Goal: Use online tool/utility: Use online tool/utility

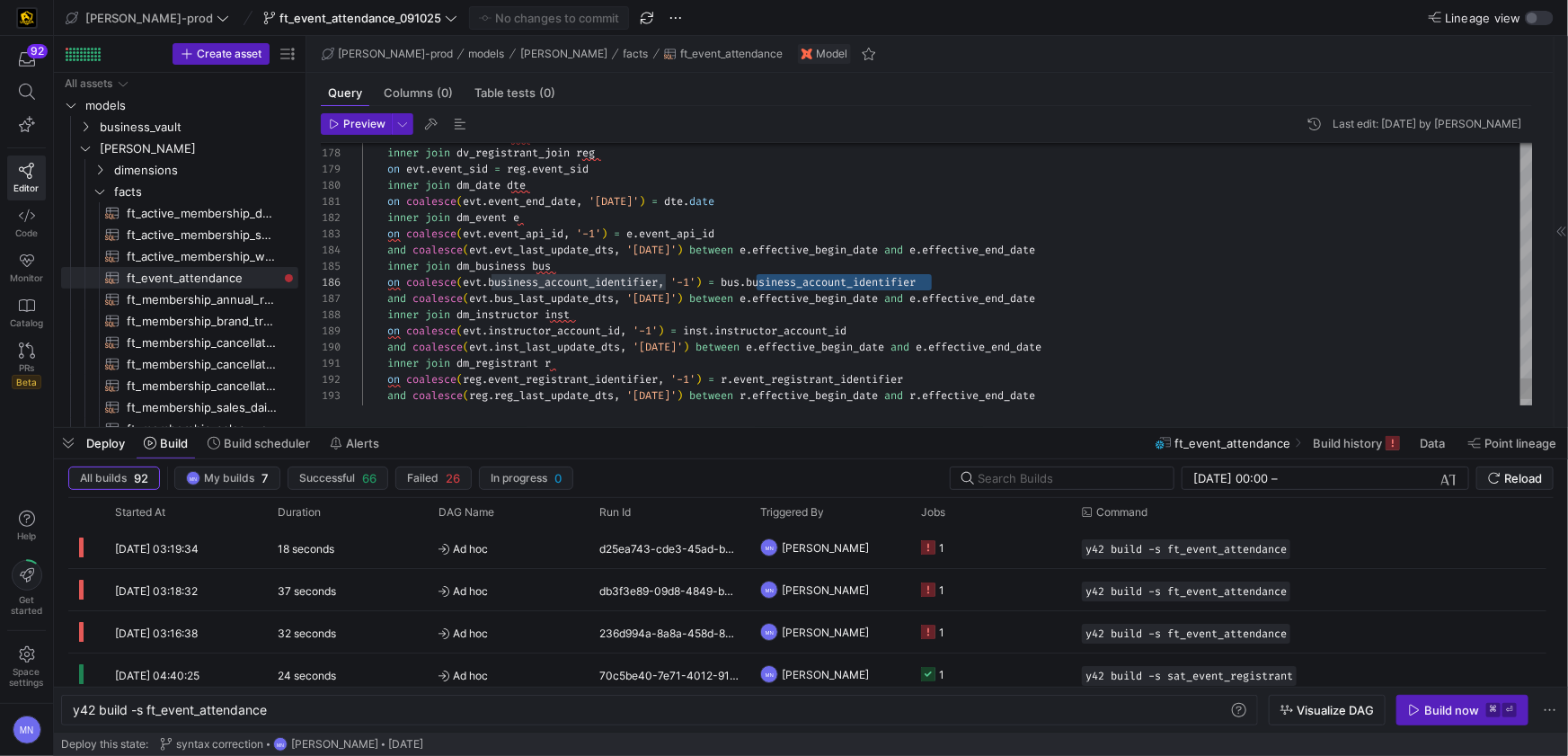
scroll to position [81, 569]
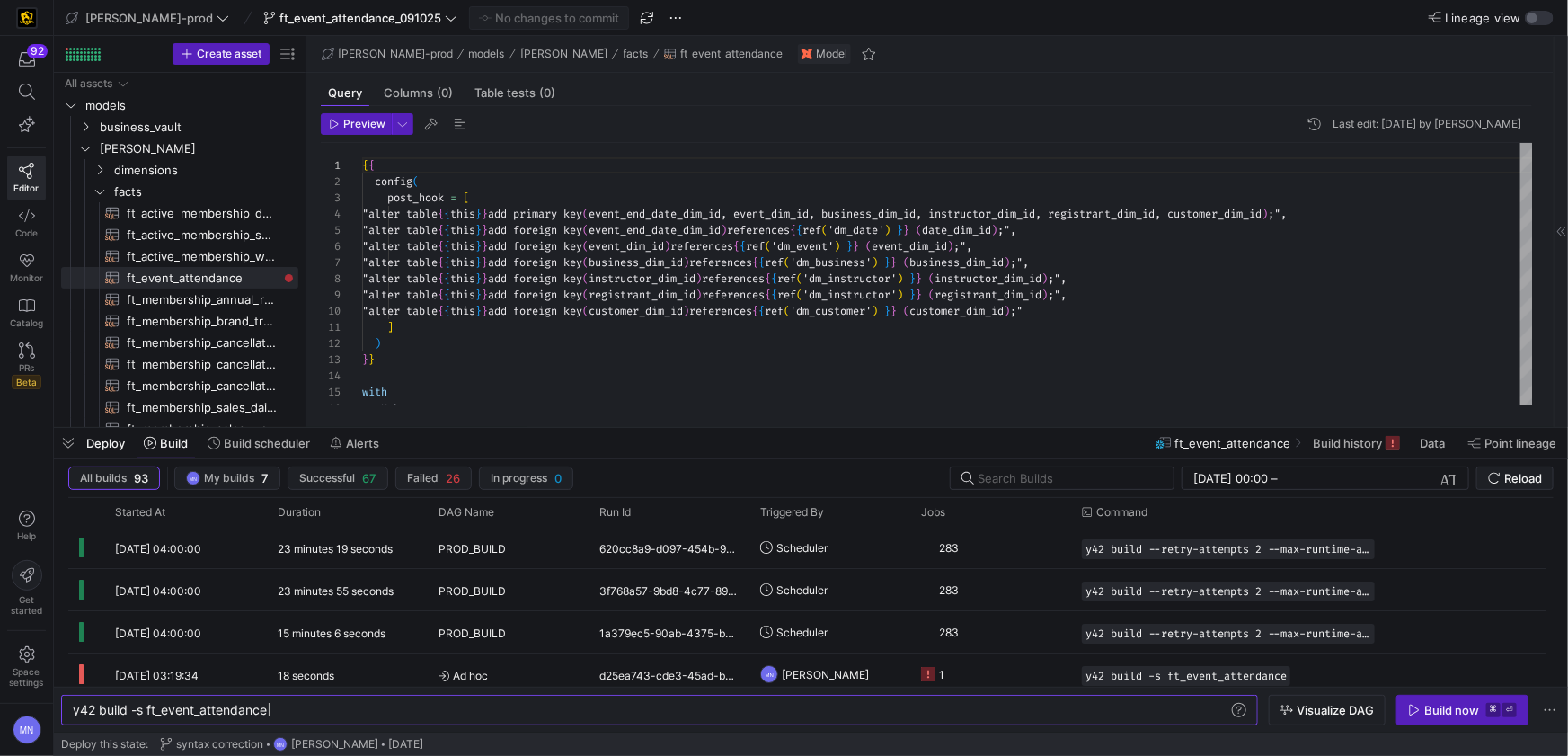
scroll to position [0, 194]
click at [192, 260] on span "ft_active_membership_weekly_forecast​​​​​​​​​​" at bounding box center [202, 256] width 151 height 21
type textarea "{{ config( post_hook = [ "alter table {{ this }} add primary key (cancellations…"
type textarea "y42 build -s ft_active_membership_weekly_forecast"
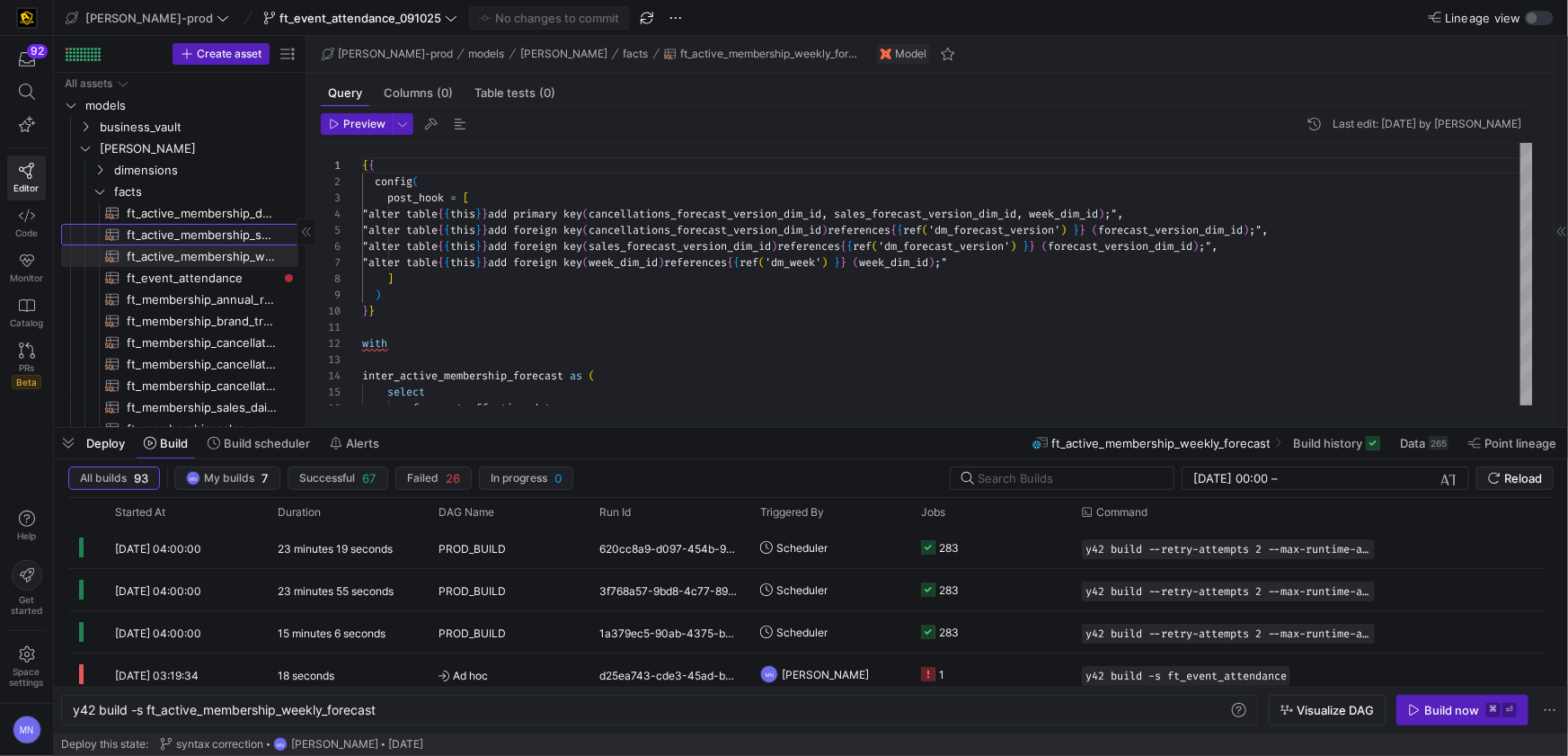
click at [206, 234] on span "ft_active_membership_snapshot​​​​​​​​​​" at bounding box center [202, 235] width 151 height 21
type textarea "{{ config( post_hook = [ "alter table {{ this }} add primary key (active_member…"
type textarea "y42 build -s ft_active_membership_snapshot"
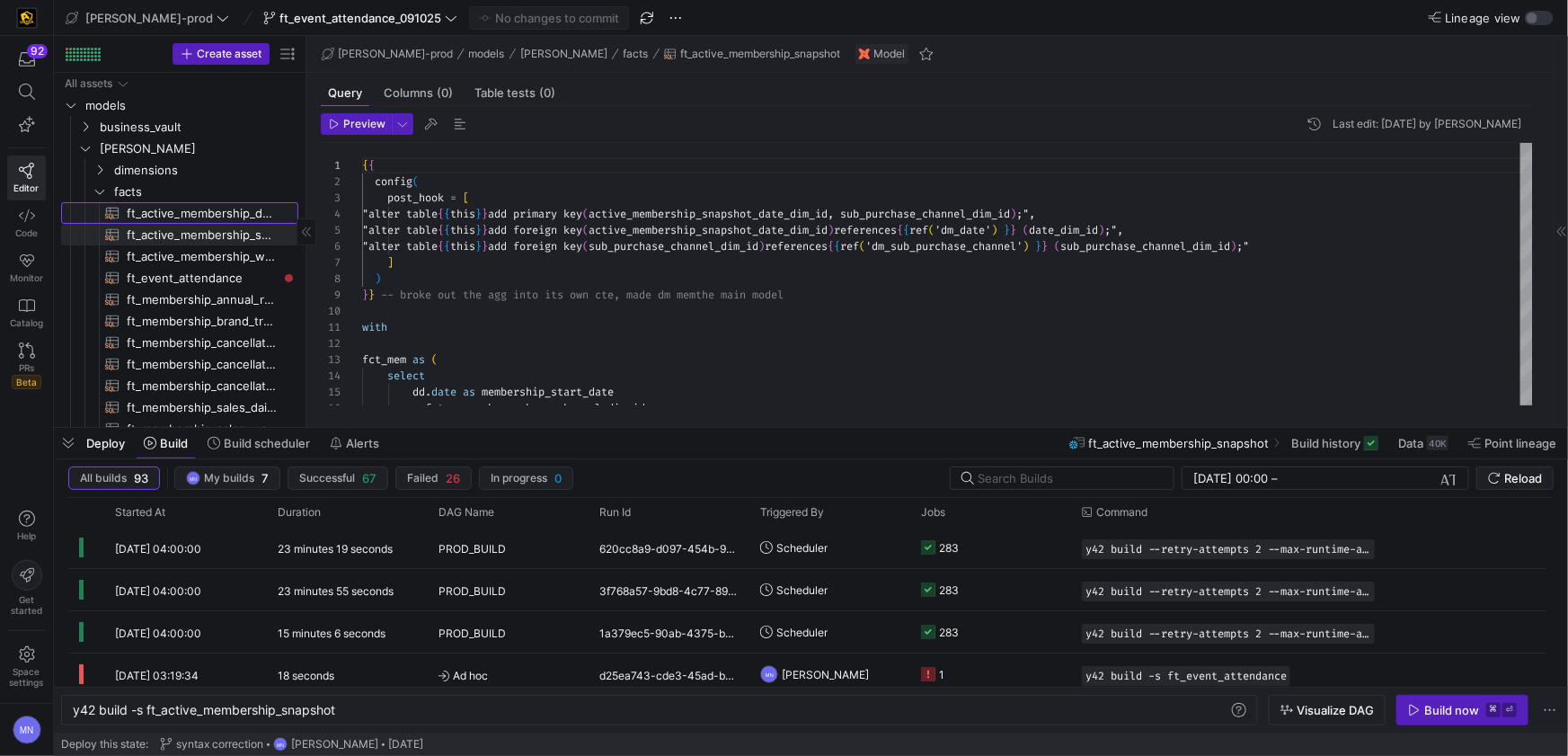
click at [224, 209] on span "ft_active_membership_daily_forecast​​​​​​​​​​" at bounding box center [202, 213] width 151 height 21
type textarea "{{ config( post_hook = [ "alter table {{ this }} add primary key (cancellations…"
type textarea "y42 build -s ft_active_membership_daily_forecast"
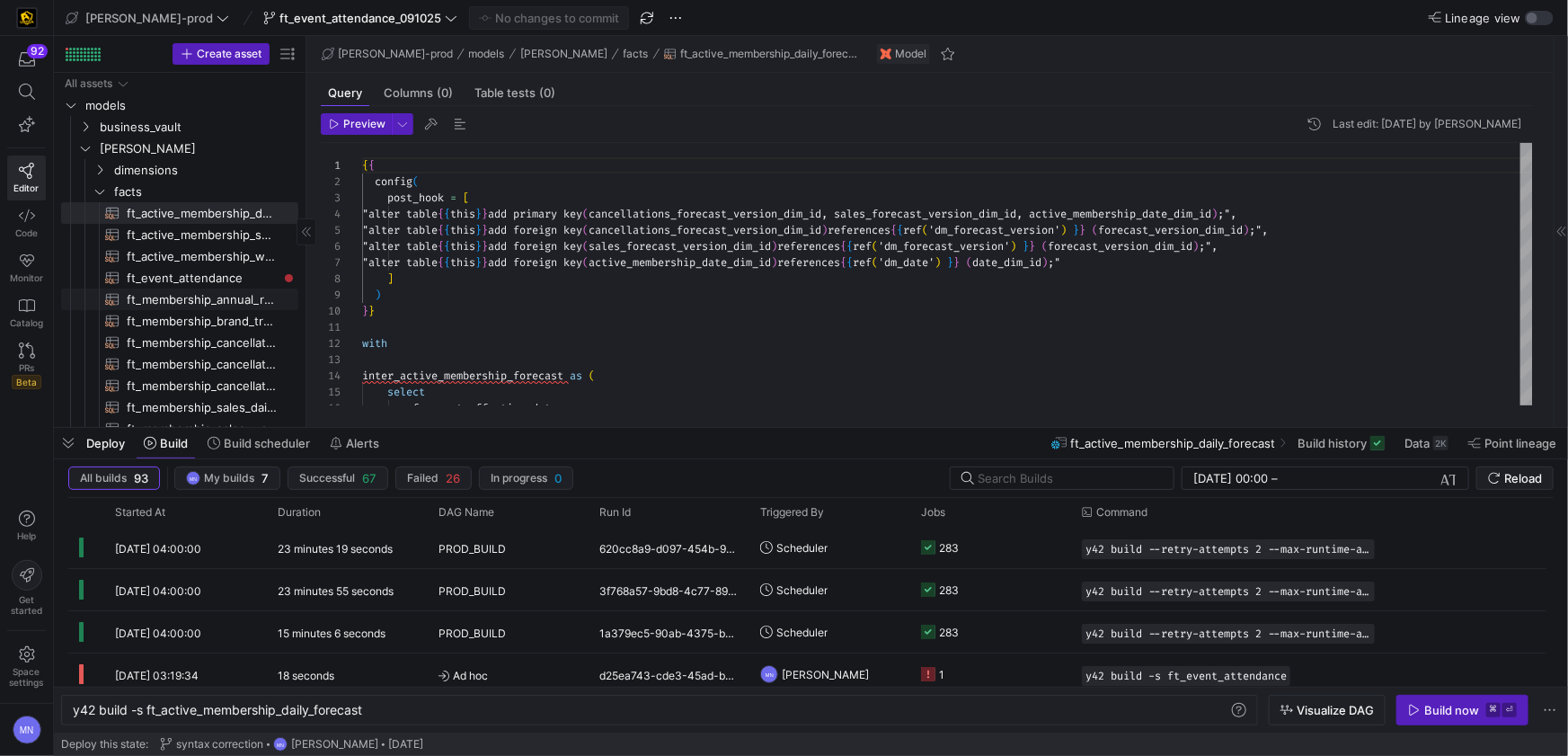
click at [214, 303] on span "ft_membership_annual_retention​​​​​​​​​​" at bounding box center [202, 300] width 151 height 21
type textarea "{{ config( post_hook = [ "alter table {{ this }} add primary key (membership_di…"
type textarea "y42 build -s ft_membership_annual_retention"
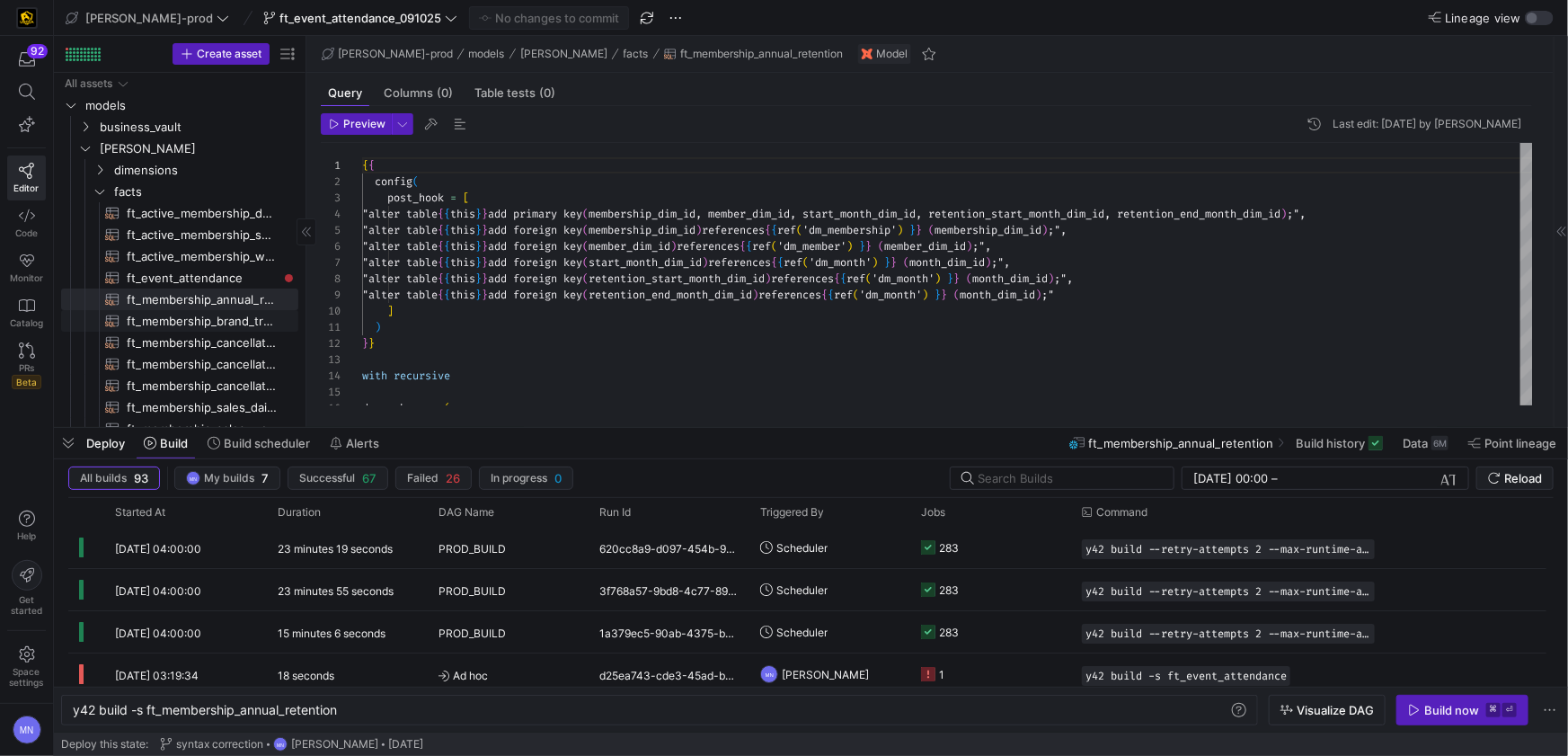
click at [200, 329] on span "ft_membership_brand_transfer​​​​​​​​​​" at bounding box center [202, 322] width 151 height 21
type textarea "{{ config( post_hook = [ "alter table {{ this }} add primary key (brand_transfe…"
type textarea "y42 build -s ft_membership_brand_transfer"
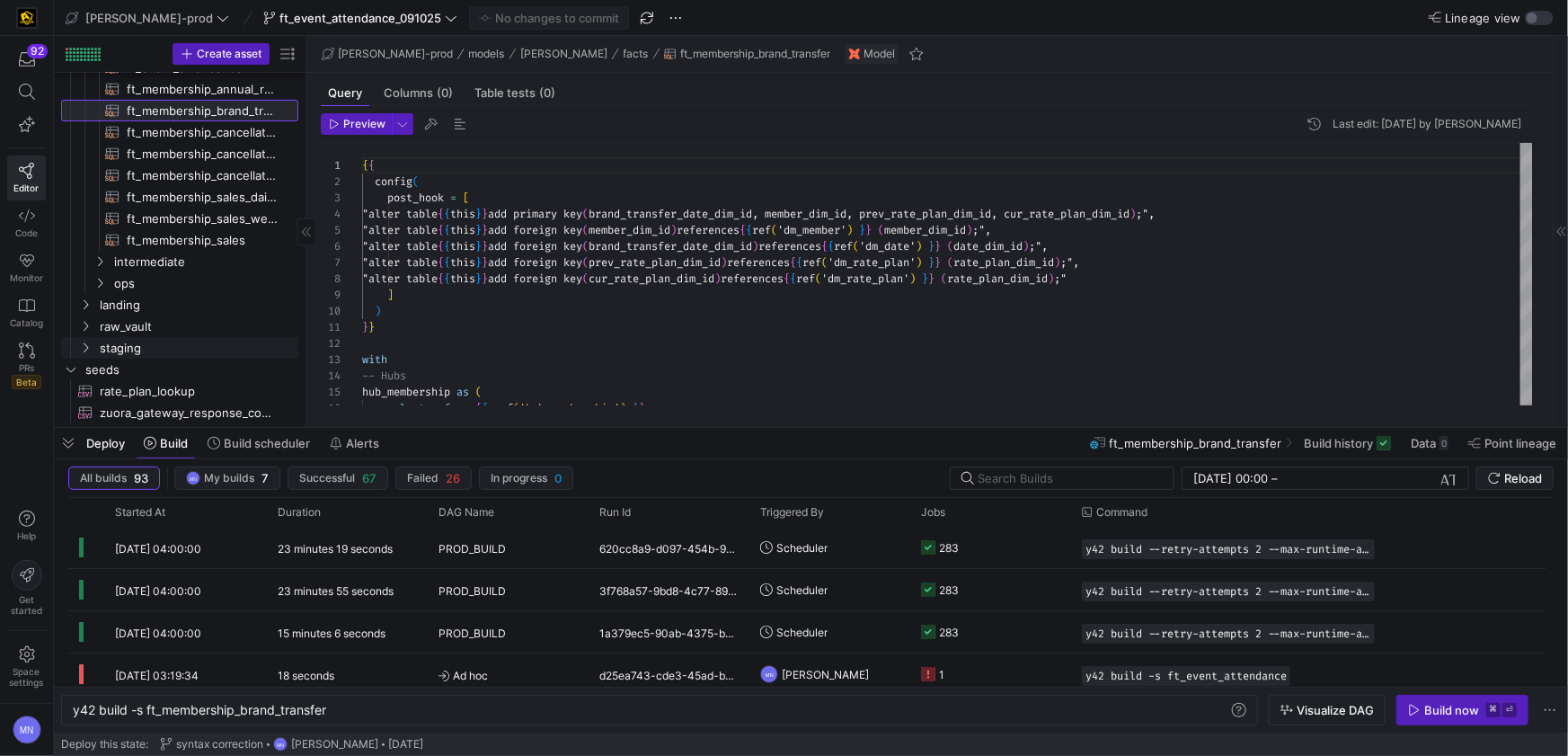
scroll to position [213, 0]
click at [181, 232] on span "ft_membership_sales​​​​​​​​​​" at bounding box center [202, 238] width 151 height 21
type textarea "{{ config( post_hook = [ "alter table {{ this }} add primary key (member_dim_id…"
type textarea "y42 build -s ft_membership_sales"
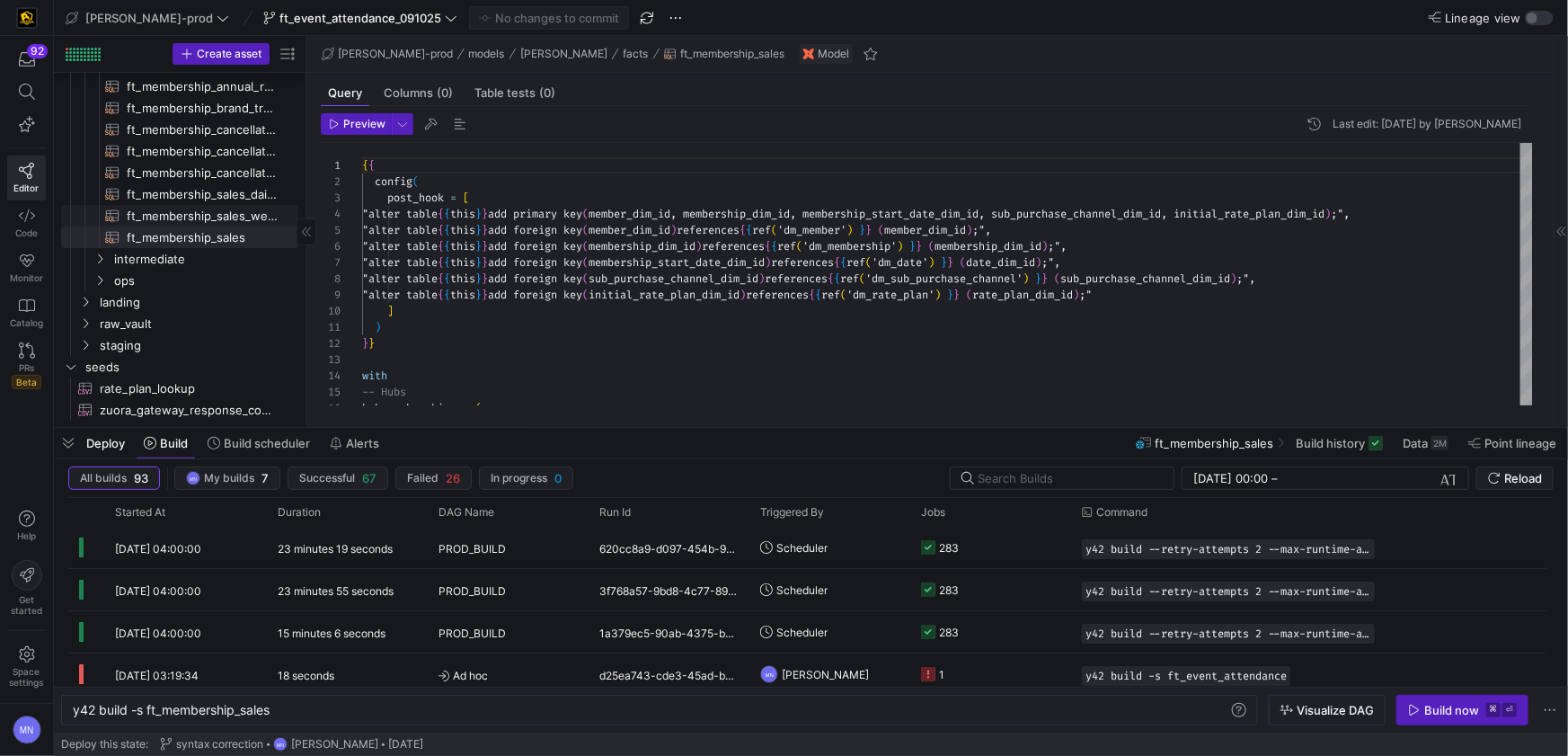
click at [190, 210] on span "ft_membership_sales_weekly_forecast​​​​​​​​​​" at bounding box center [202, 216] width 151 height 21
type textarea "{{ config( post_hook = [ "alter table {{ this }} add primary key (forecast_vers…"
type textarea "y42 build -s ft_membership_sales_weekly_forecast"
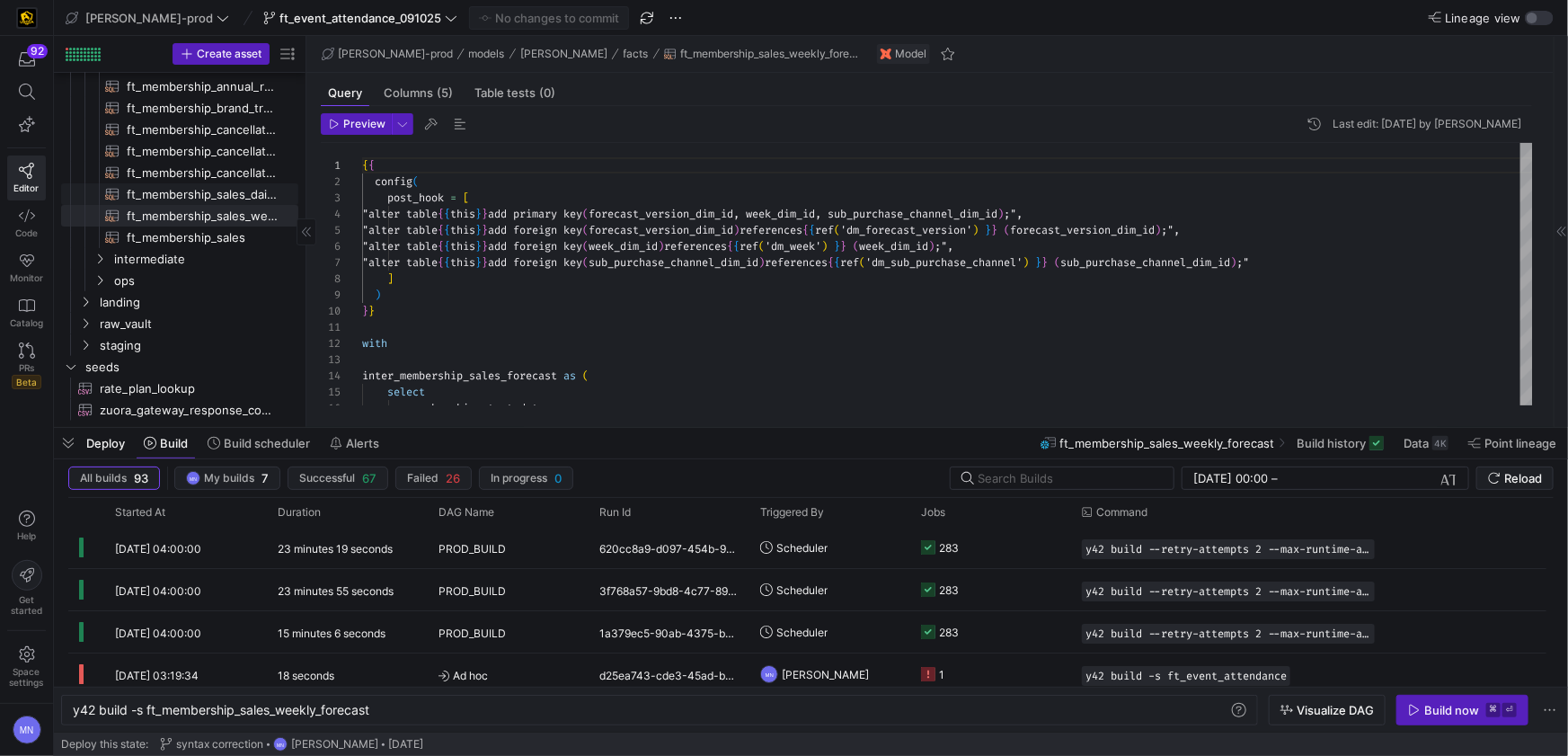
click at [181, 190] on span "ft_membership_sales_daily_forecast​​​​​​​​​​" at bounding box center [202, 195] width 151 height 21
type textarea "{{ config( post_hook = [ "alter table {{ this }} add primary key (membership_sa…"
type textarea "y42 build -s ft_membership_sales_daily_forecast"
click at [181, 171] on span "ft_membership_cancellations​​​​​​​​​​" at bounding box center [202, 173] width 151 height 21
type textarea "{{ config( post_hook = [ "alter table {{ this }} add primary key (membership_di…"
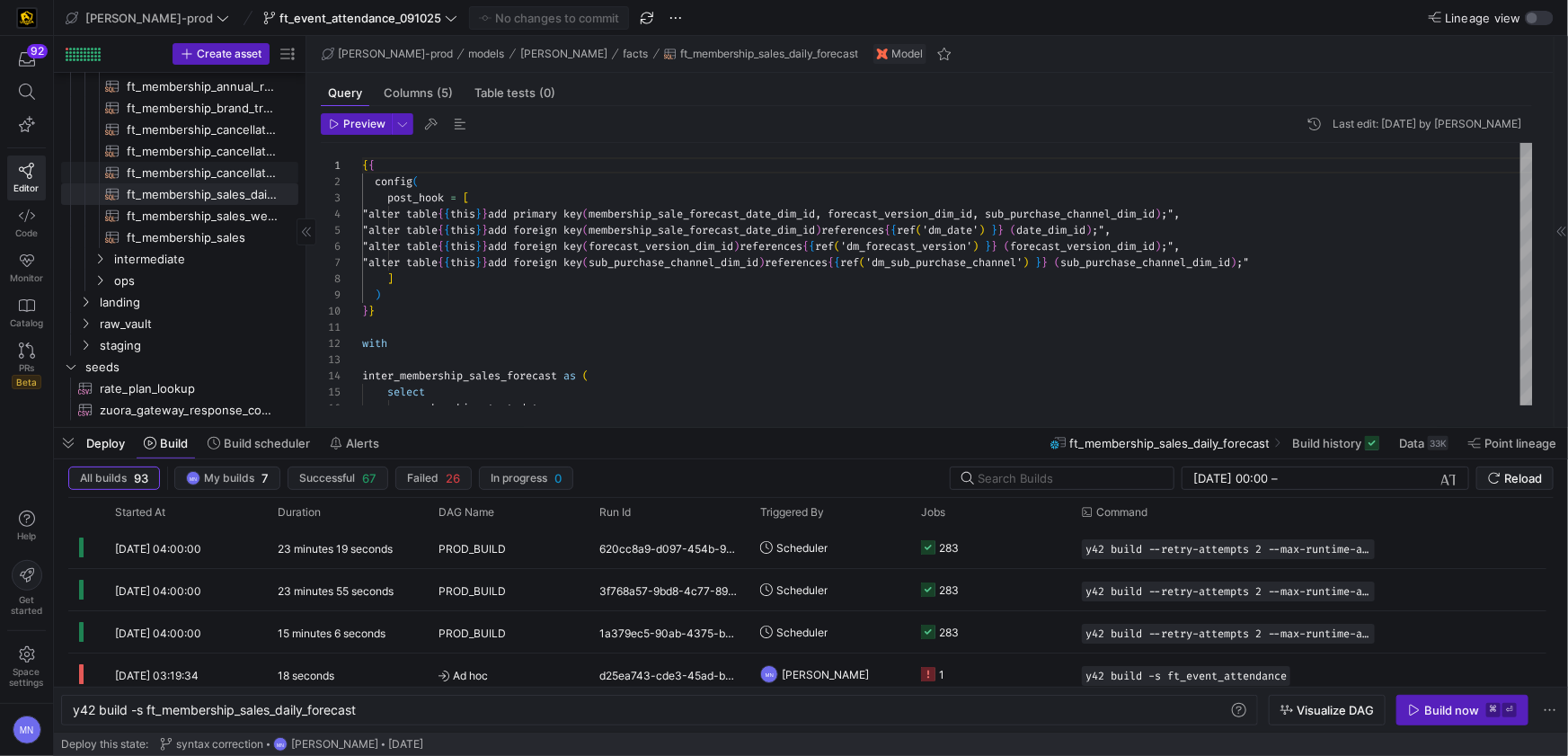
type textarea "y42 build -s ft_membership_cancellations"
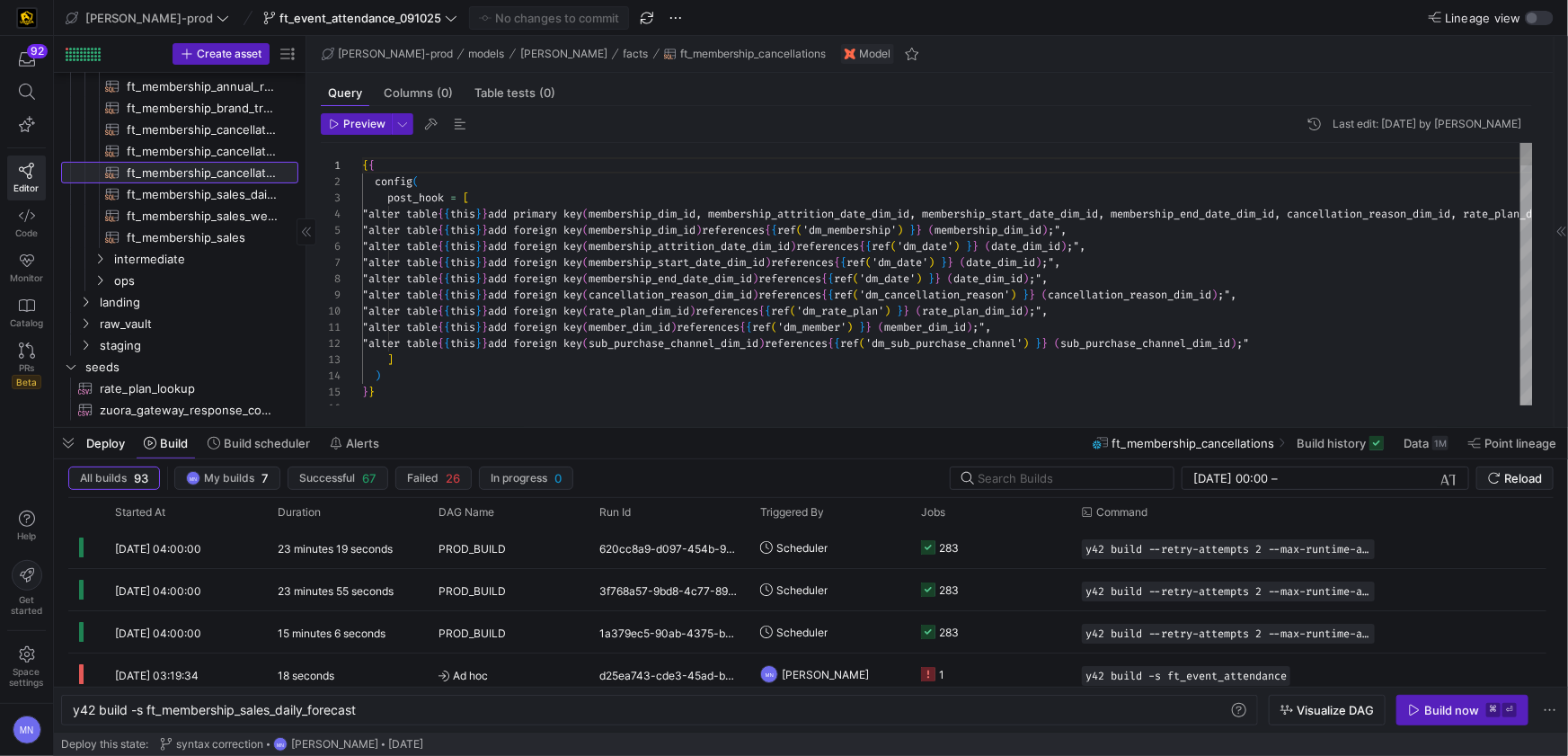
scroll to position [81, 0]
click at [162, 233] on span "ft_membership_sales​​​​​​​​​​" at bounding box center [202, 238] width 151 height 21
type textarea "{{ config( post_hook = [ "alter table {{ this }} add primary key (member_dim_id…"
type textarea "y42 build -s ft_membership_sales"
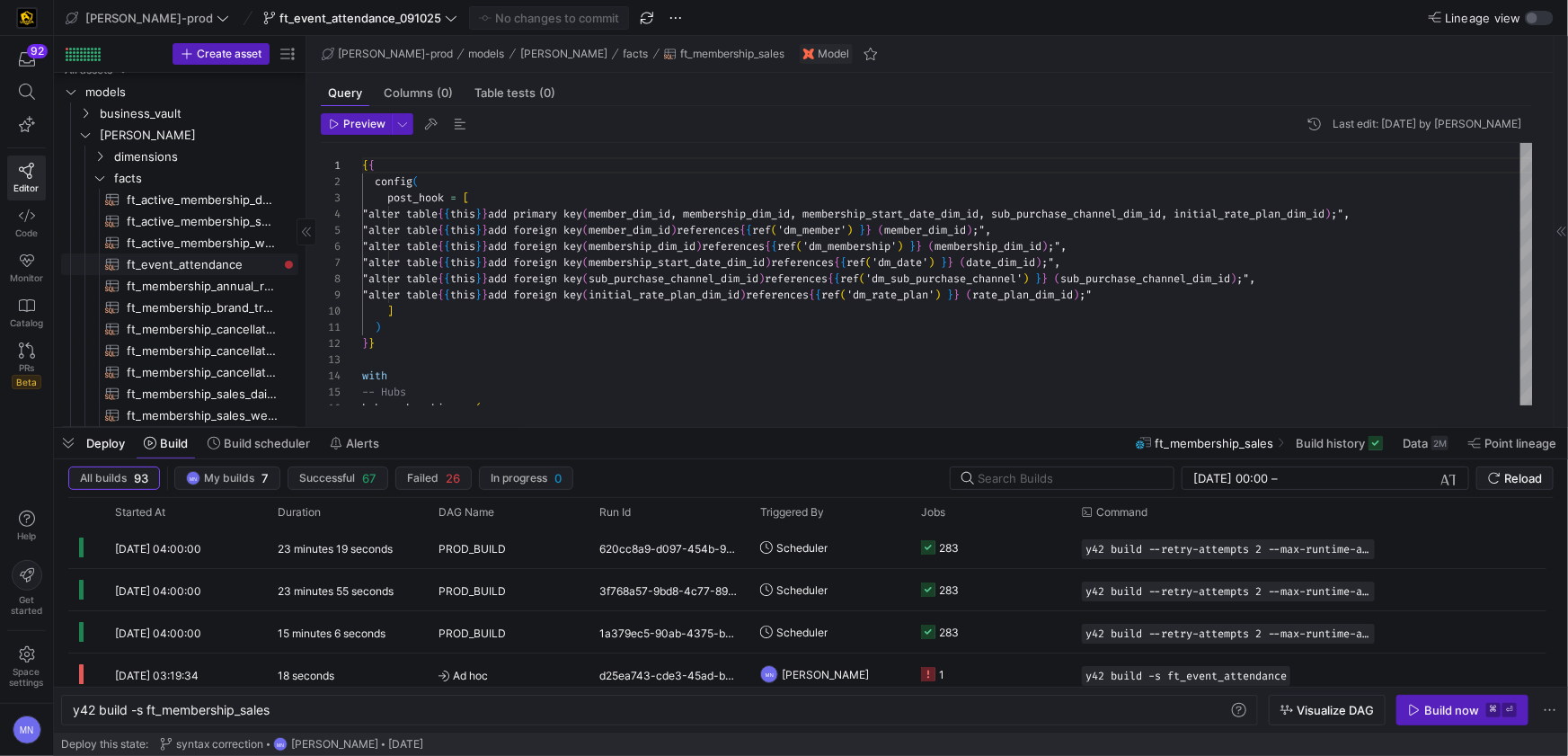
click at [180, 261] on span "ft_event_attendance​​​​​​​​​​" at bounding box center [202, 265] width 151 height 21
type textarea "{{ config( post_hook = [ "alter table {{ this }} add primary key (event_end_dat…"
type textarea "y42 build -s ft_event_attendance"
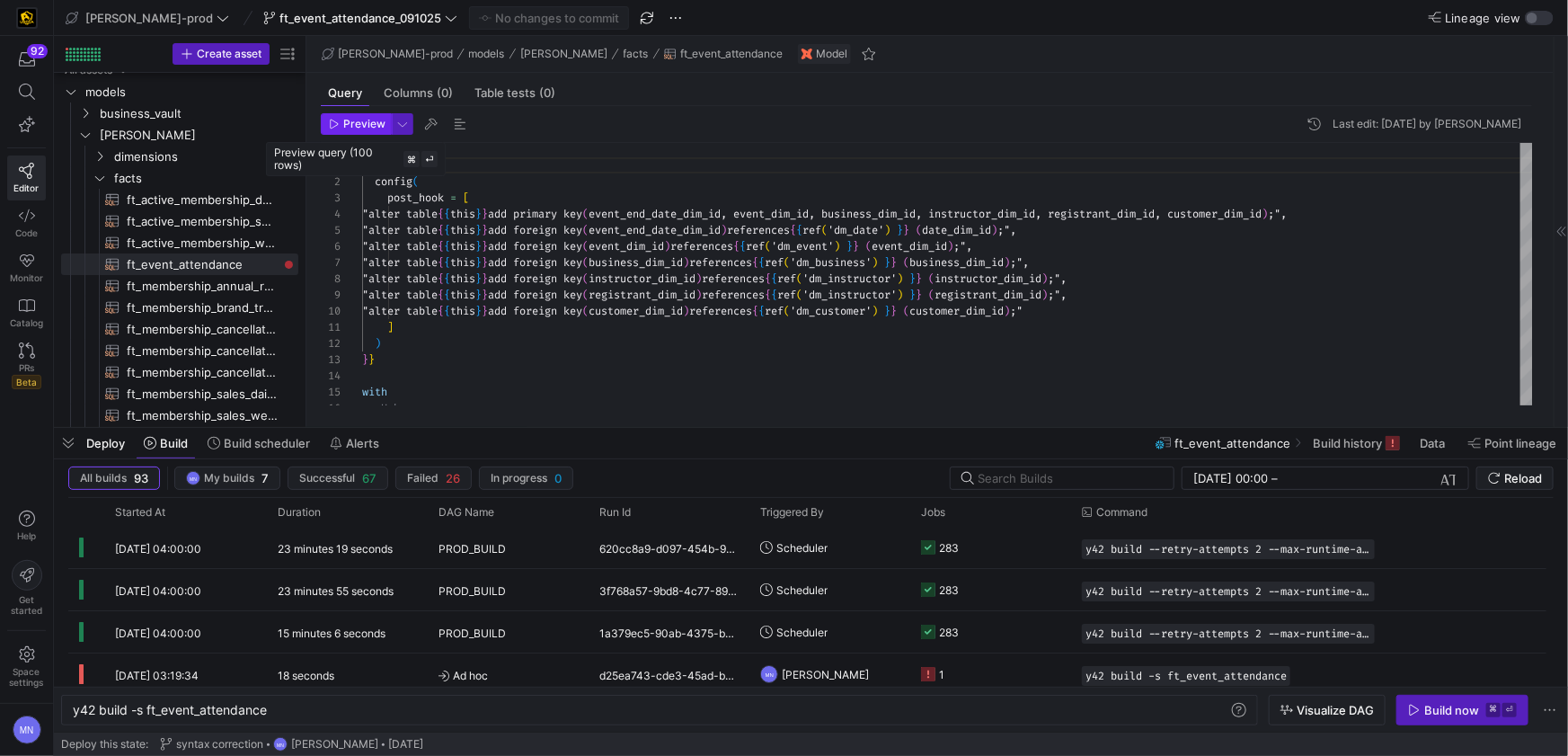
click at [346, 121] on span "Preview" at bounding box center [364, 123] width 42 height 12
